Goal: Task Accomplishment & Management: Complete application form

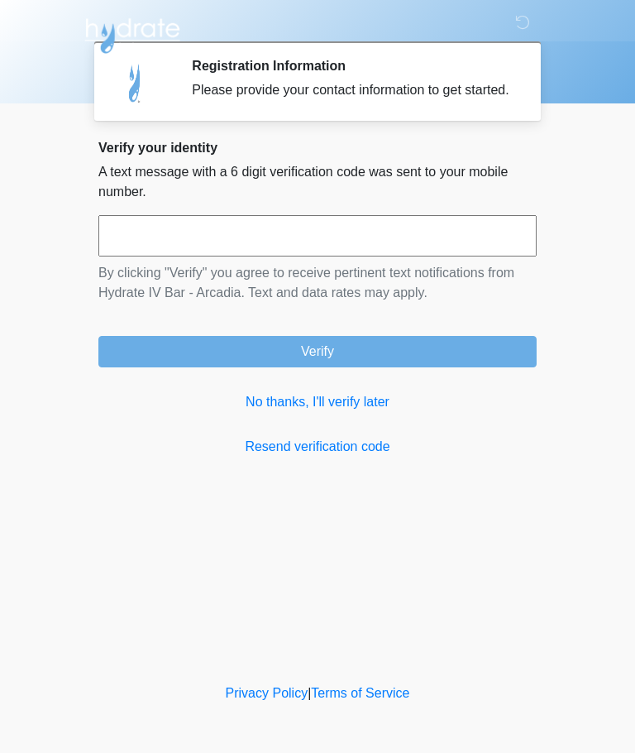
click at [365, 412] on link "No thanks, I'll verify later" at bounding box center [317, 402] width 438 height 20
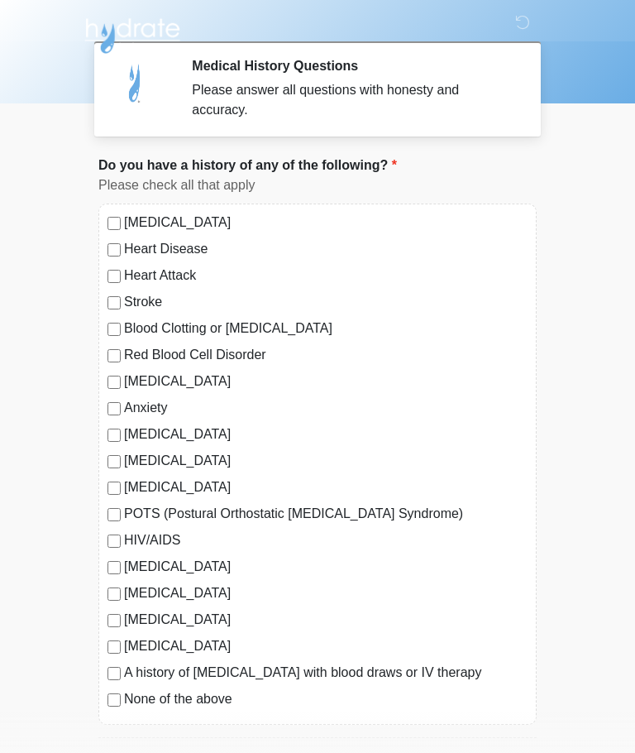
click at [125, 693] on label "None of the above" at bounding box center [326, 699] width 404 height 20
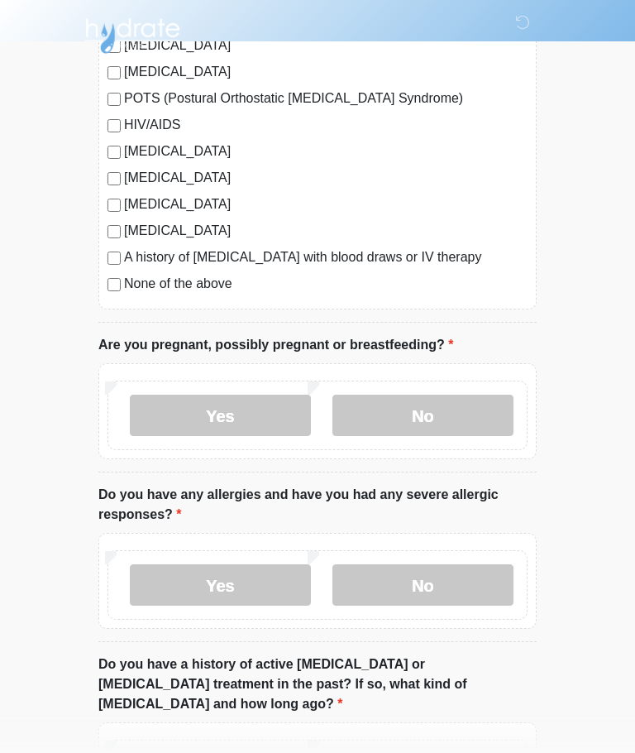
scroll to position [461, 0]
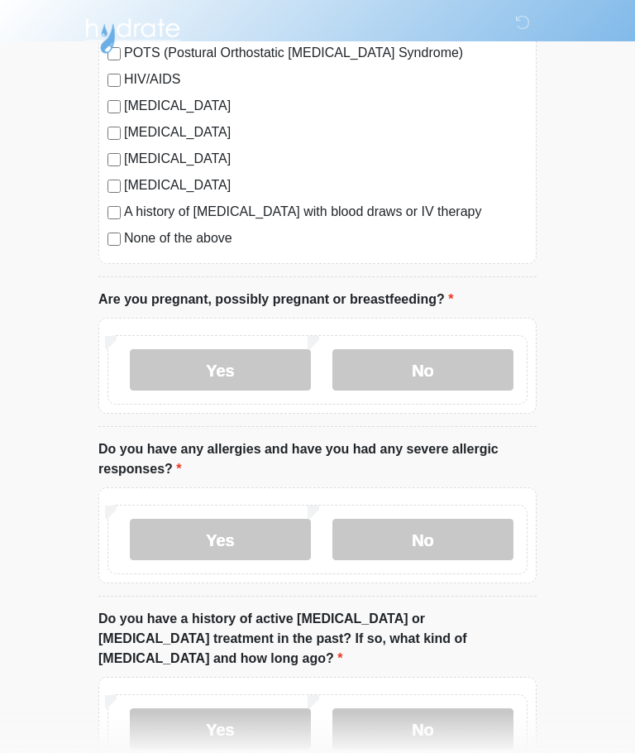
click at [466, 361] on label "No" at bounding box center [422, 369] width 181 height 41
click at [450, 518] on label "No" at bounding box center [422, 538] width 181 height 41
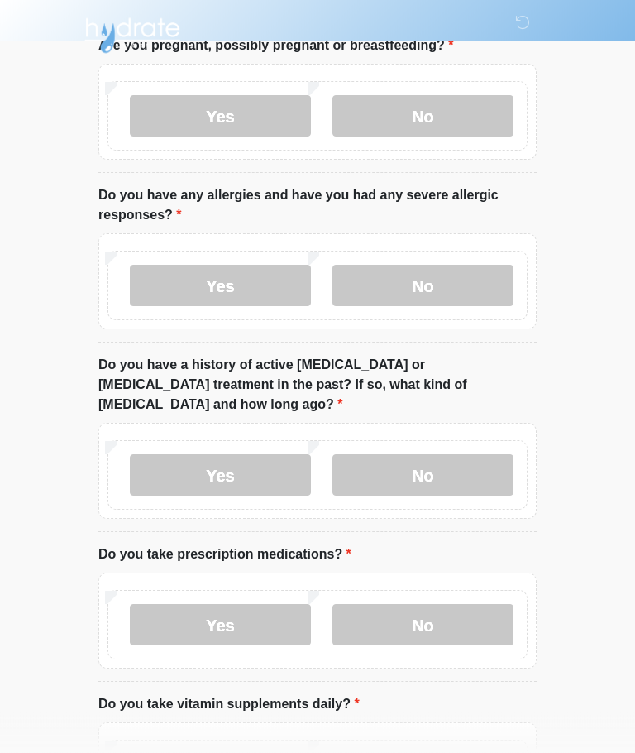
scroll to position [712, 0]
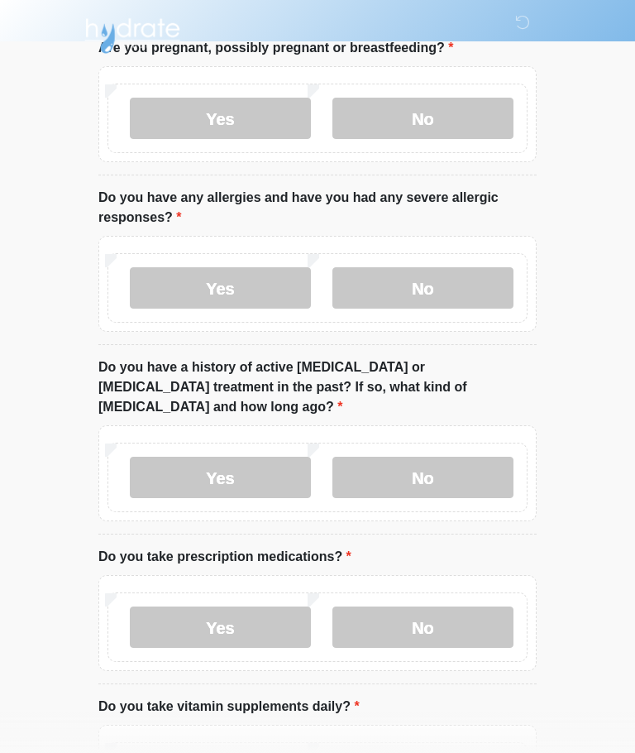
click at [469, 456] on label "No" at bounding box center [422, 476] width 181 height 41
click at [465, 611] on label "No" at bounding box center [422, 626] width 181 height 41
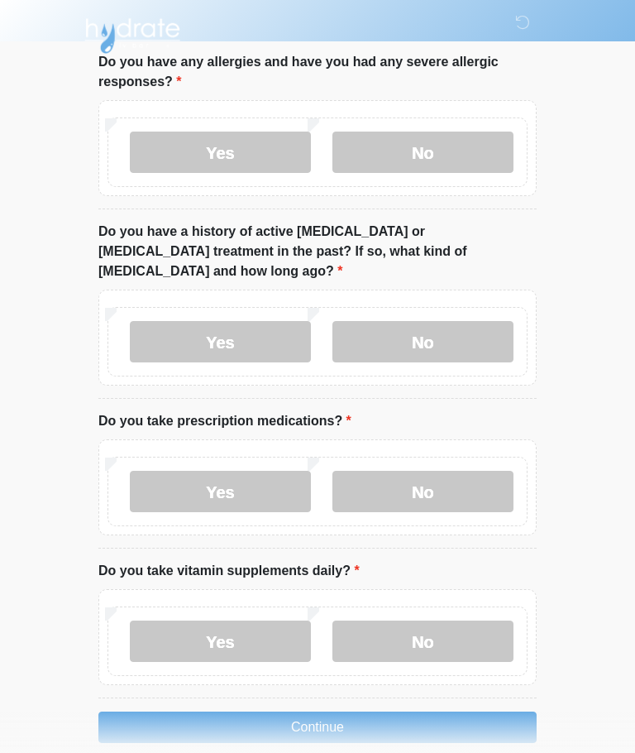
click at [435, 623] on label "No" at bounding box center [422, 640] width 181 height 41
click at [413, 714] on button "Continue" at bounding box center [317, 726] width 438 height 31
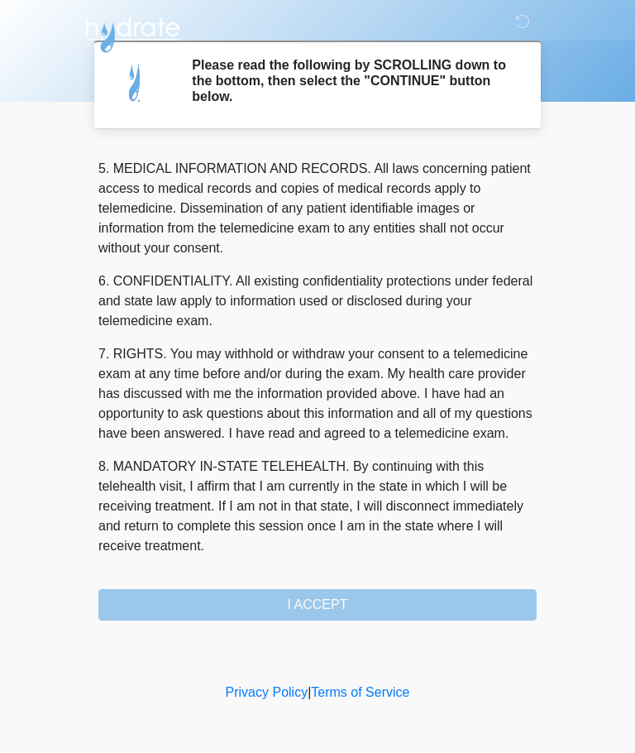
scroll to position [538, 0]
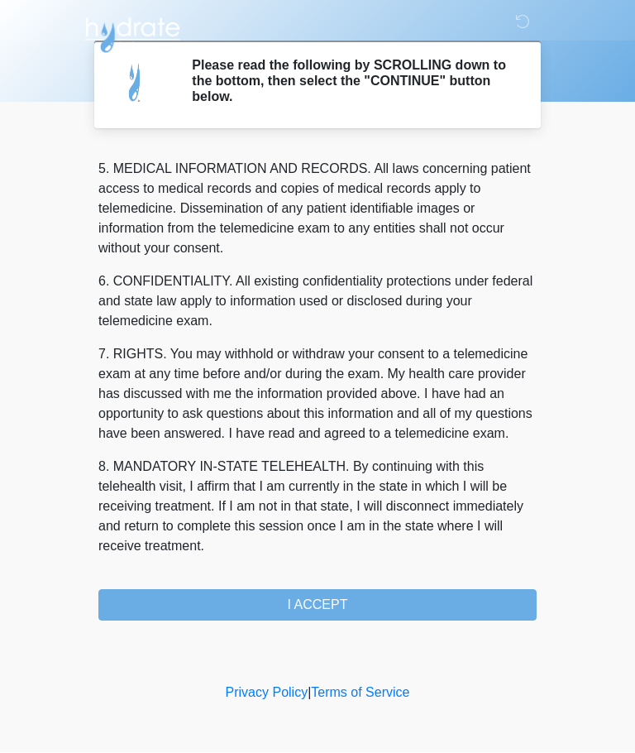
click at [442, 596] on button "I ACCEPT" at bounding box center [317, 605] width 438 height 31
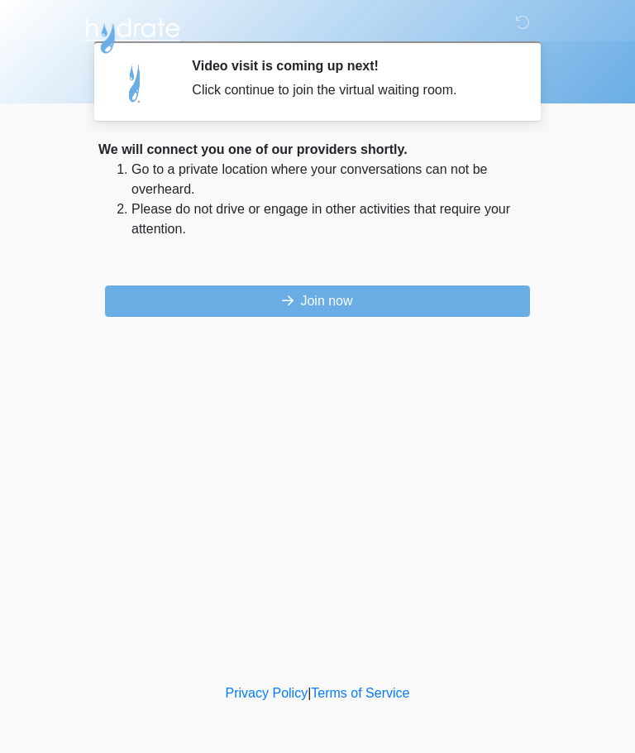
click at [415, 306] on button "Join now" at bounding box center [317, 300] width 425 height 31
